Goal: Check status

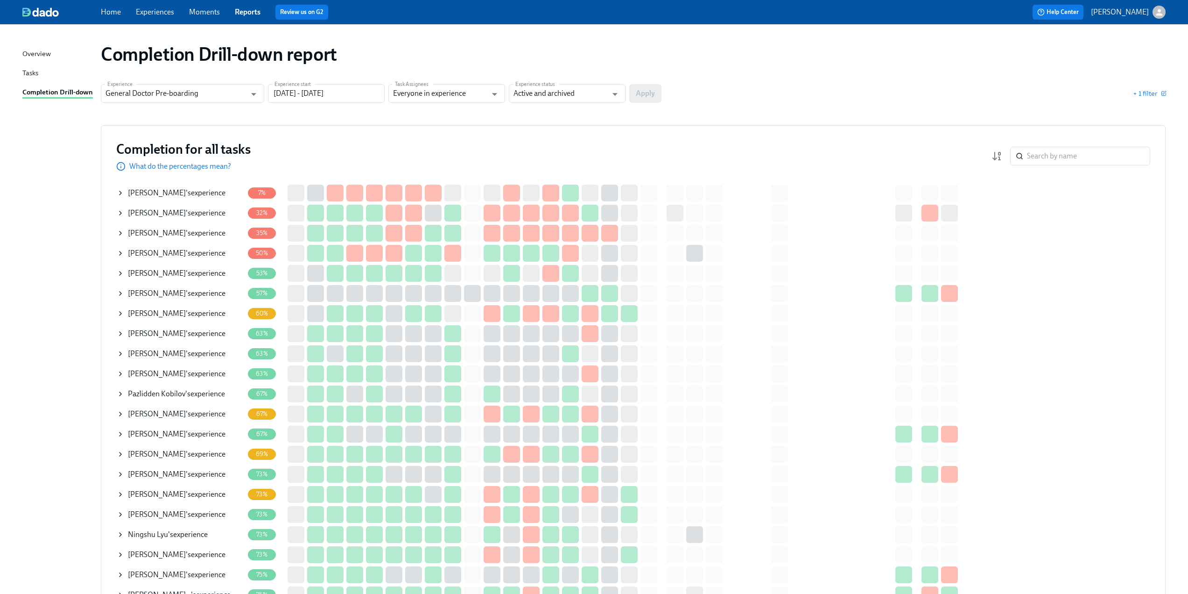
click at [120, 212] on icon at bounding box center [121, 213] width 2 height 4
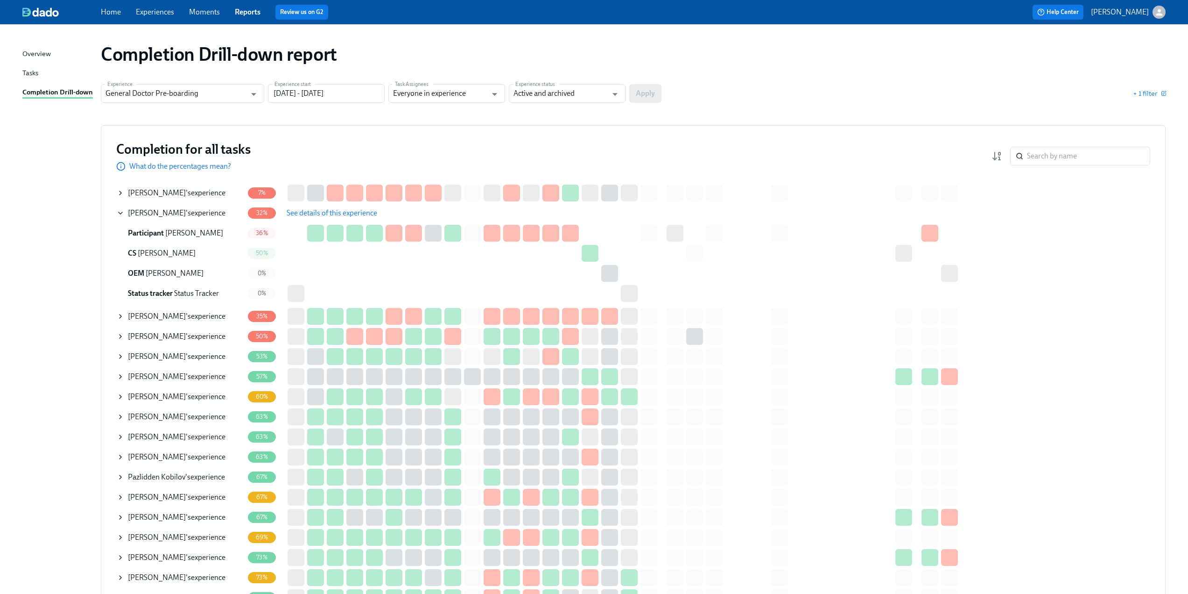
click at [332, 212] on span "See details of this experience" at bounding box center [332, 212] width 91 height 9
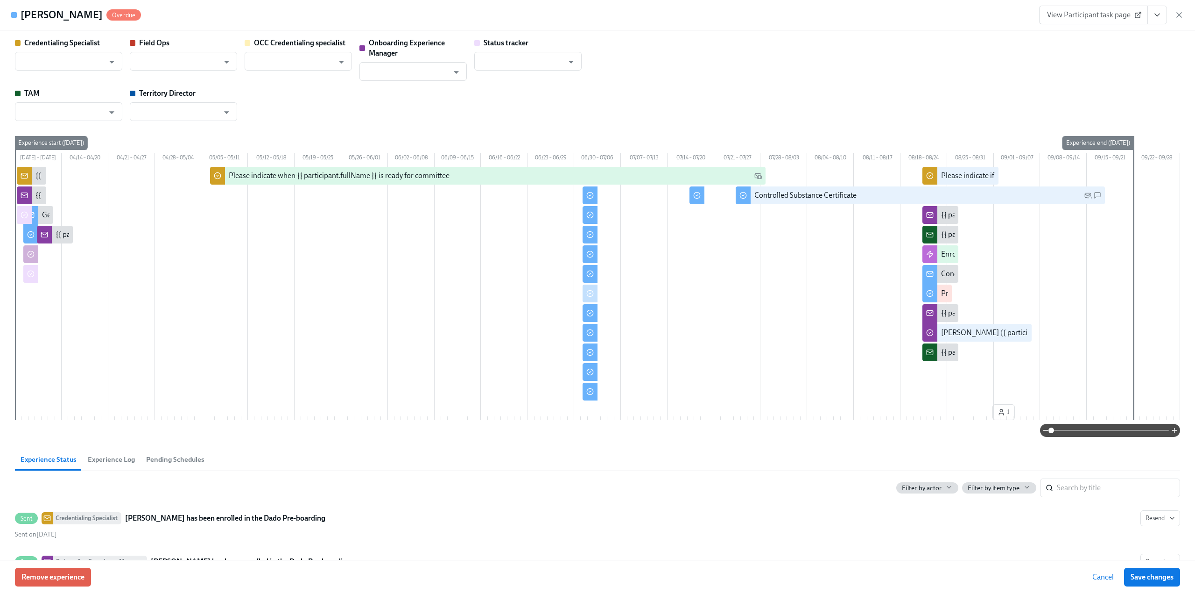
type input "[PERSON_NAME]"
type input "Status Tracker"
type input "[PERSON_NAME]"
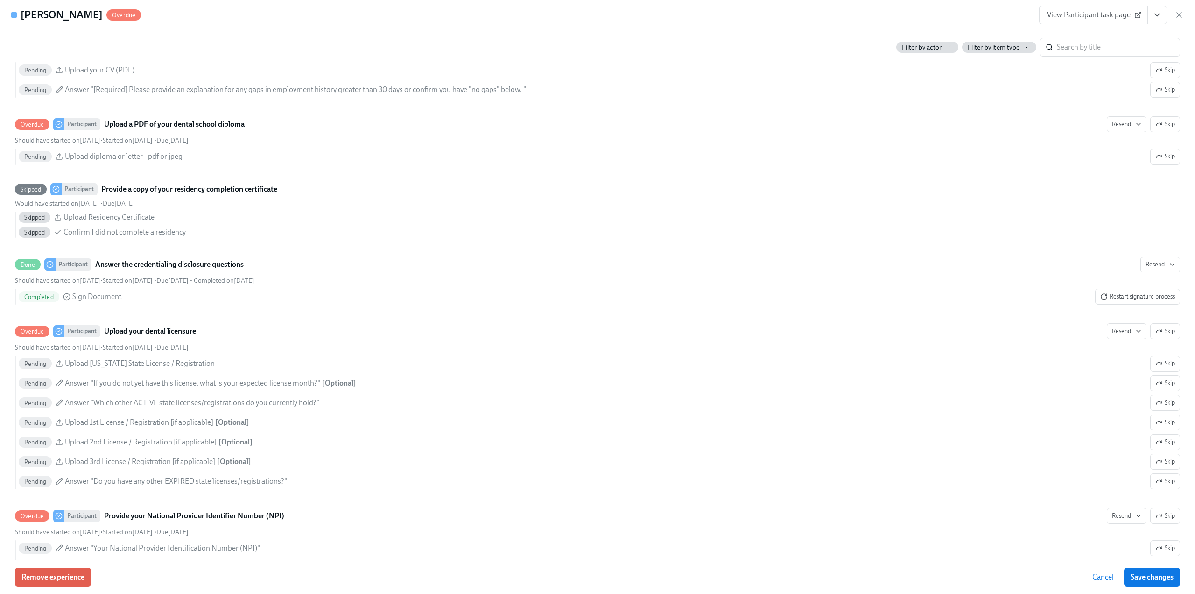
scroll to position [1541, 0]
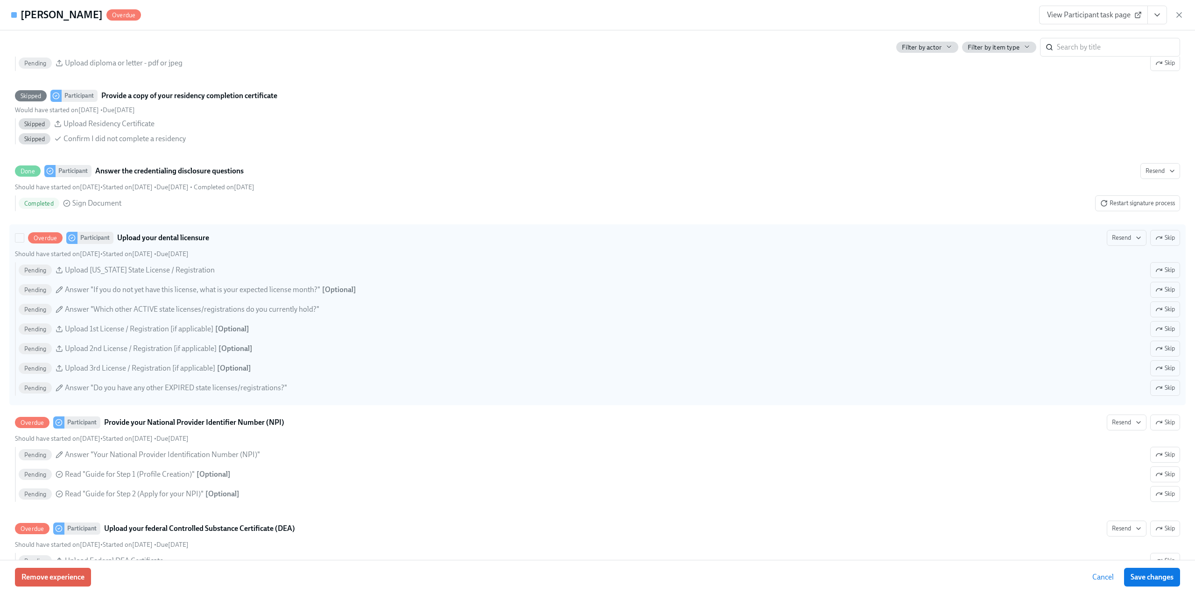
drag, startPoint x: 1151, startPoint y: 248, endPoint x: 444, endPoint y: 280, distance: 708.2
click at [1156, 241] on icon "button" at bounding box center [1159, 237] width 7 height 7
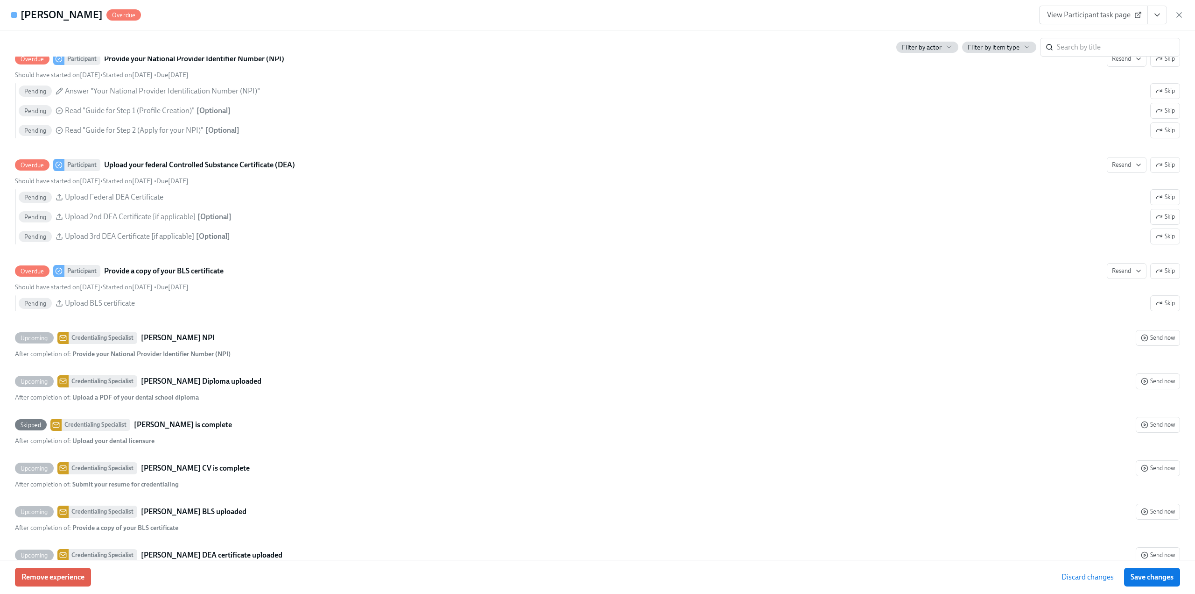
scroll to position [1494, 0]
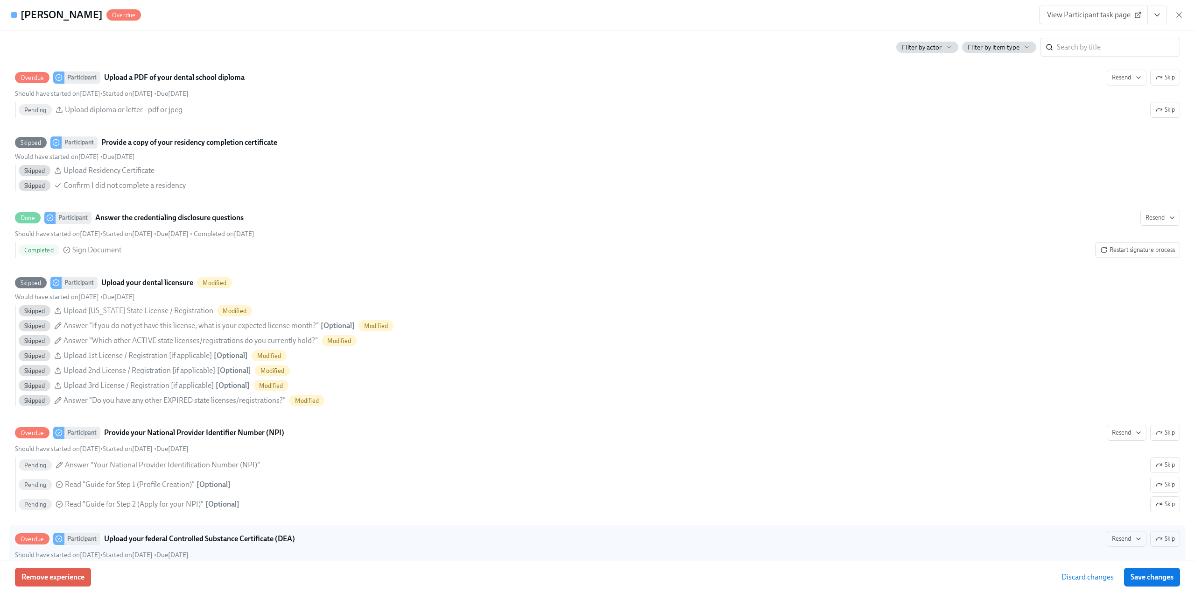
click at [1149, 578] on span "Save changes" at bounding box center [1152, 576] width 43 height 9
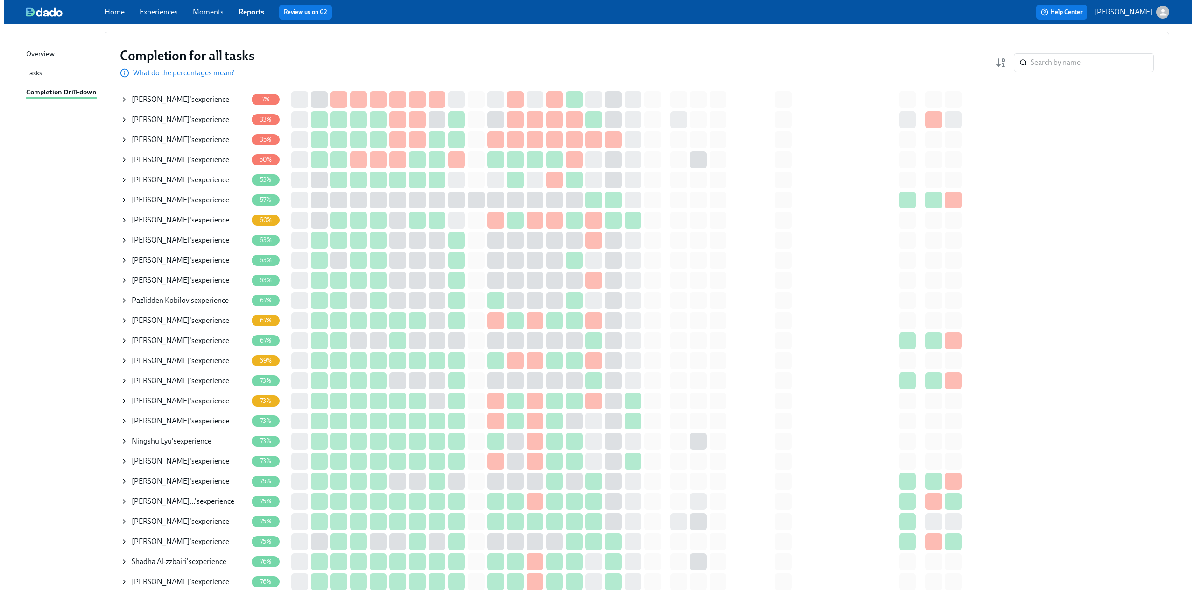
scroll to position [140, 0]
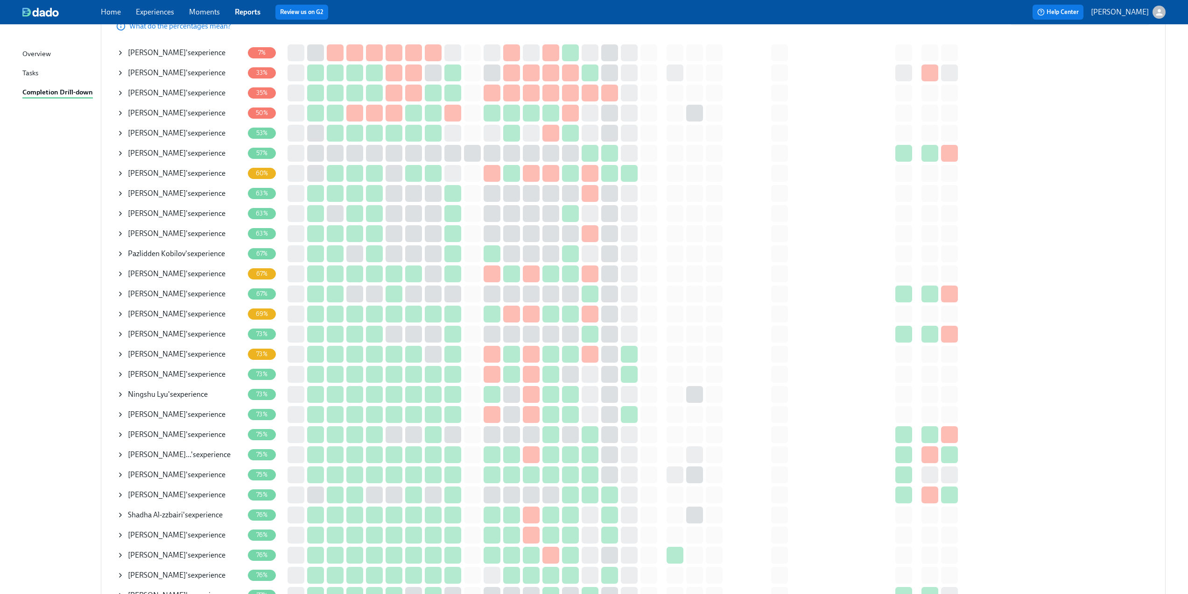
click at [205, 193] on div "Afamdi Iwuchukwu 's experience" at bounding box center [177, 193] width 98 height 10
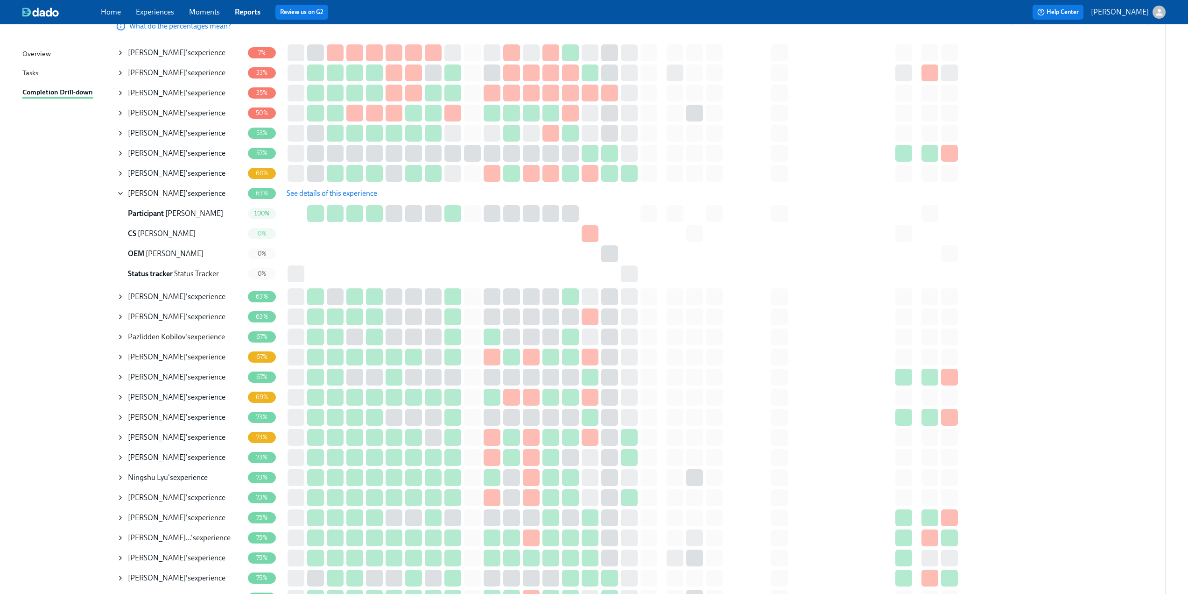
click at [311, 191] on span "See details of this experience" at bounding box center [332, 193] width 91 height 9
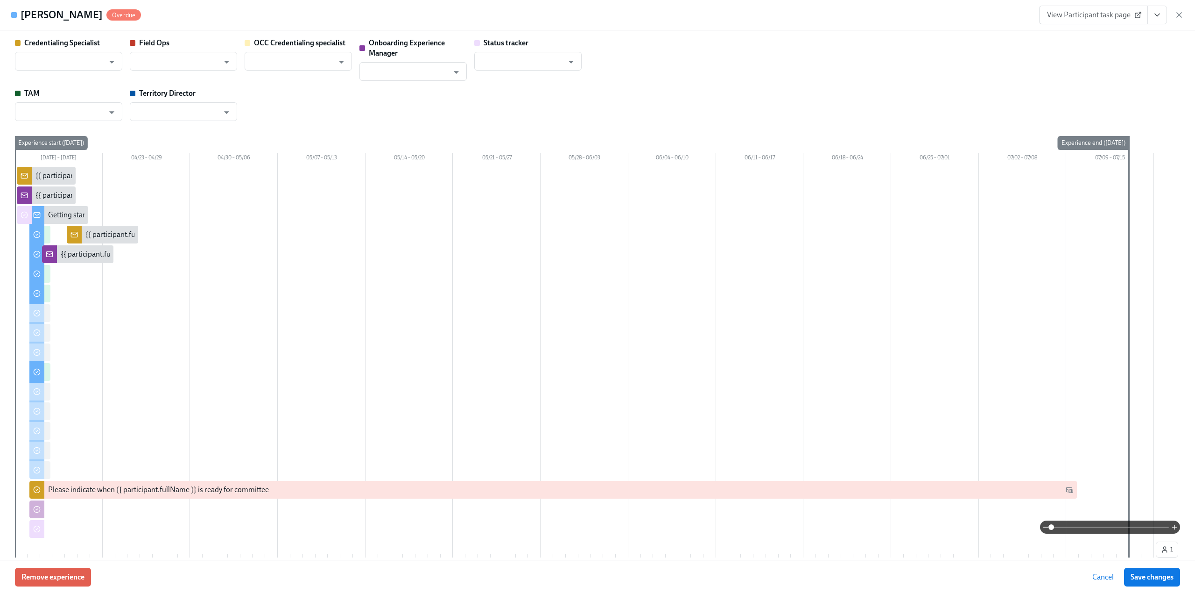
type input "[PERSON_NAME]"
type input "Kevin Golden"
type input "Jared Aiken"
type input "Status Tracker"
type input "Maeve Luciani"
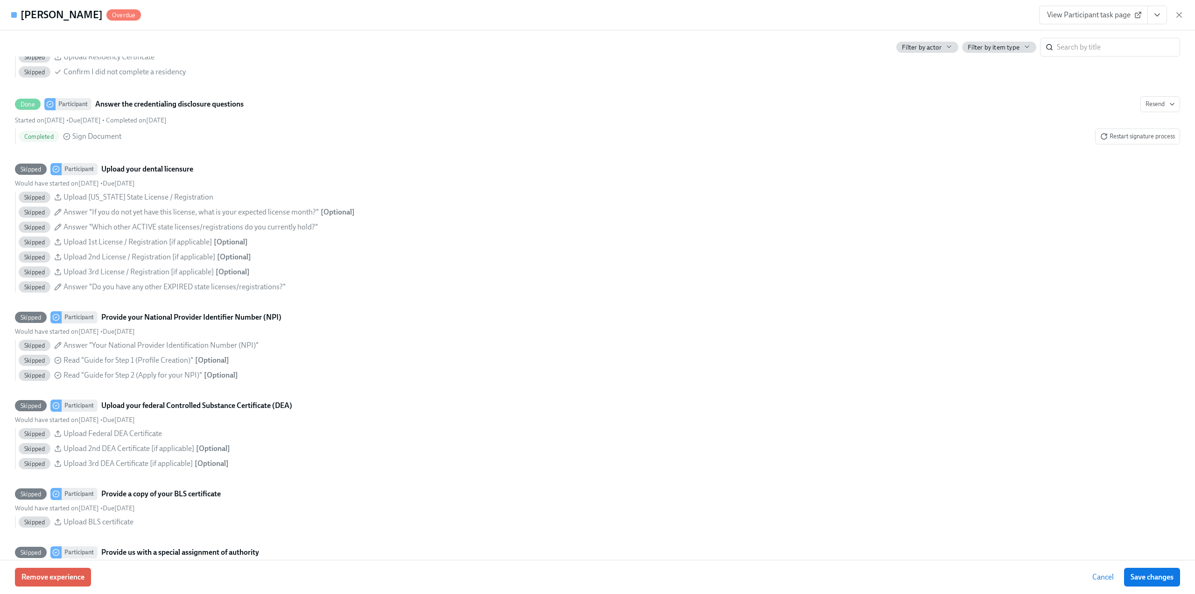
scroll to position [1401, 0]
